Goal: Transaction & Acquisition: Subscribe to service/newsletter

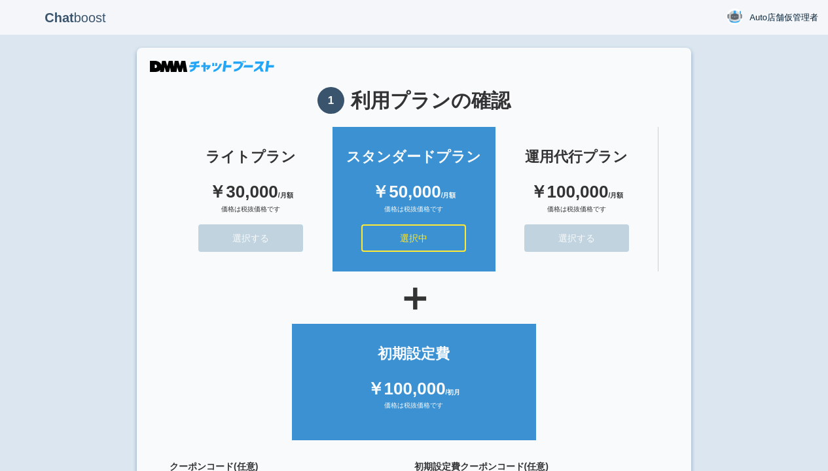
scroll to position [117, 0]
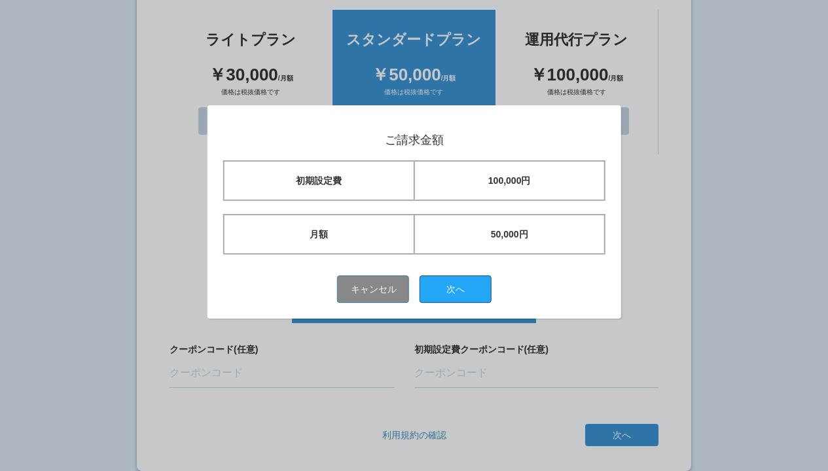
click at [460, 289] on button "次へ" at bounding box center [455, 288] width 72 height 27
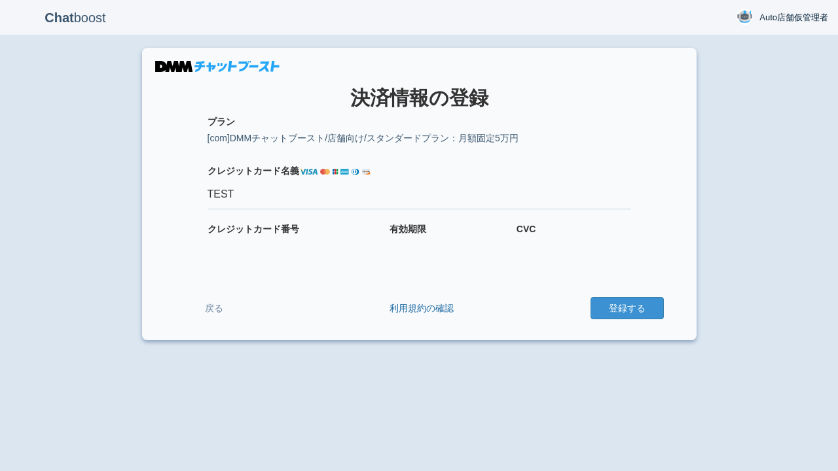
type input "TEST"
click at [626, 308] on button "登録する" at bounding box center [626, 308] width 73 height 22
